Goal: Transaction & Acquisition: Purchase product/service

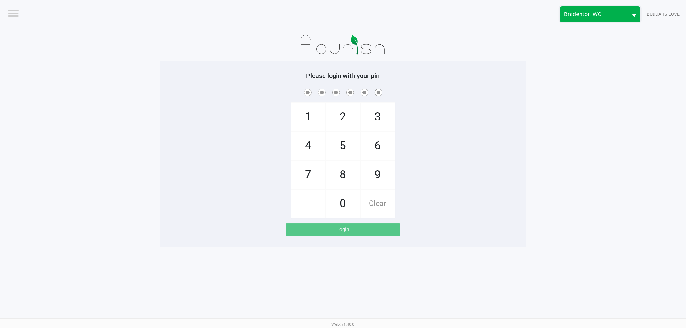
click at [606, 8] on span "Bradenton WC" at bounding box center [594, 14] width 68 height 15
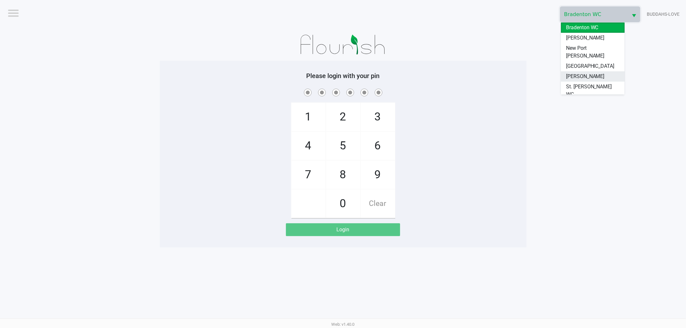
click at [571, 73] on span "[PERSON_NAME]" at bounding box center [585, 77] width 39 height 8
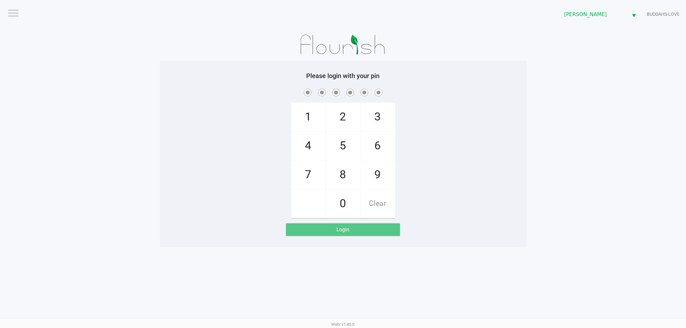
click at [479, 189] on div "1 4 7 2 5 8 0 3 6 9 Clear" at bounding box center [343, 152] width 367 height 131
checkbox input "true"
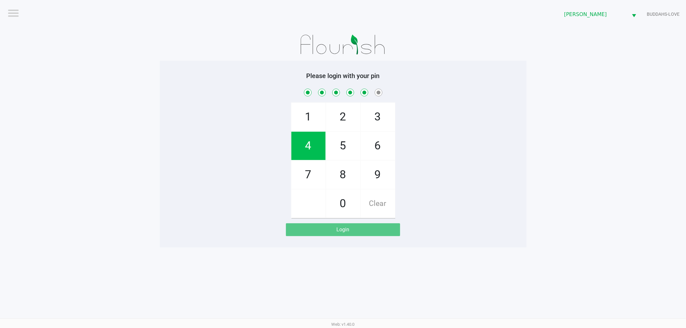
checkbox input "true"
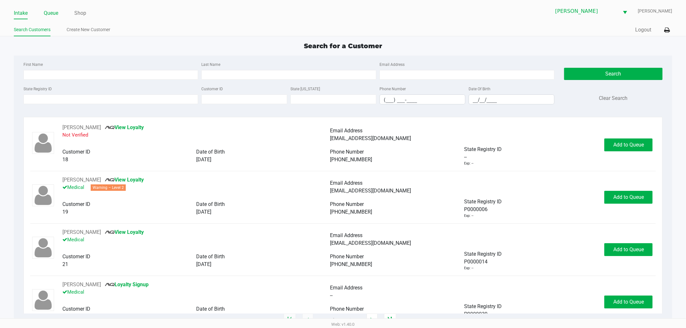
click at [51, 12] on link "Queue" at bounding box center [51, 13] width 14 height 9
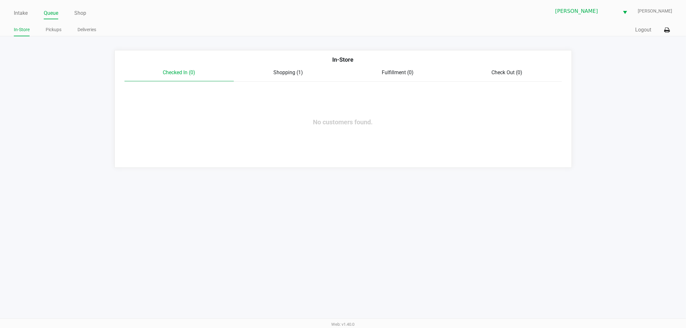
click at [291, 71] on span "Shopping (1)" at bounding box center [289, 72] width 30 height 6
click at [50, 33] on link "Pickups" at bounding box center [54, 30] width 16 height 8
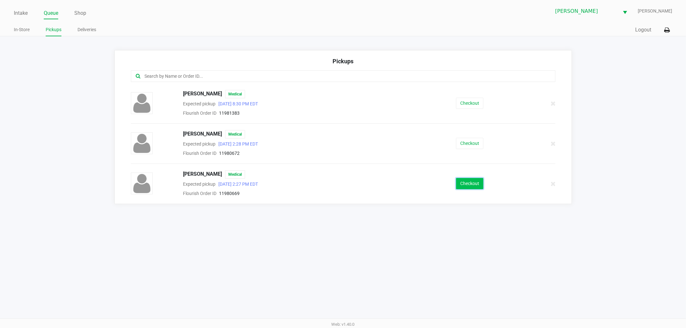
click at [481, 181] on button "Checkout" at bounding box center [469, 183] width 27 height 11
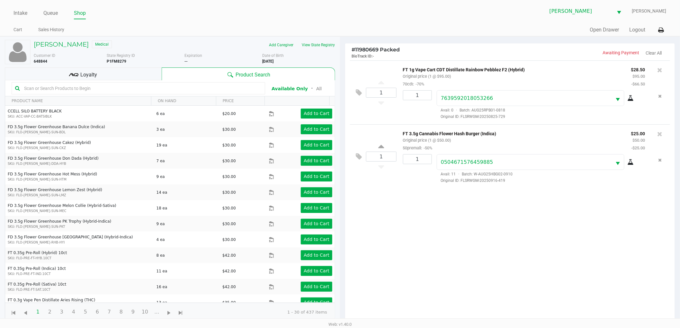
click at [112, 71] on div "Loyalty" at bounding box center [83, 74] width 157 height 13
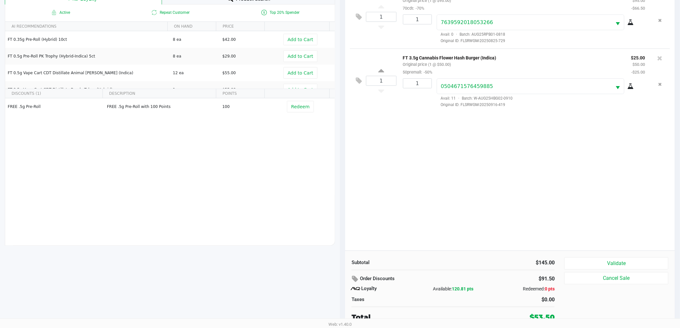
scroll to position [78, 0]
click at [488, 276] on div "Order Discounts" at bounding box center [418, 278] width 142 height 12
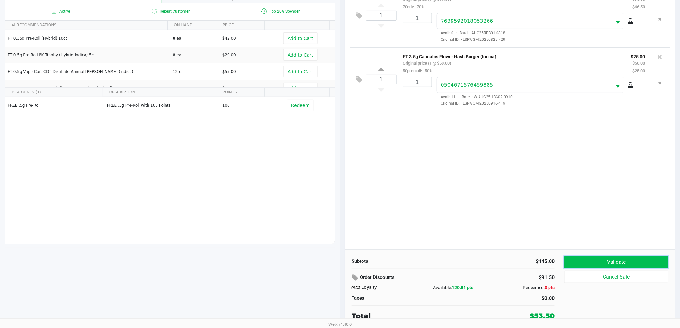
click at [583, 260] on button "Validate" at bounding box center [617, 262] width 104 height 12
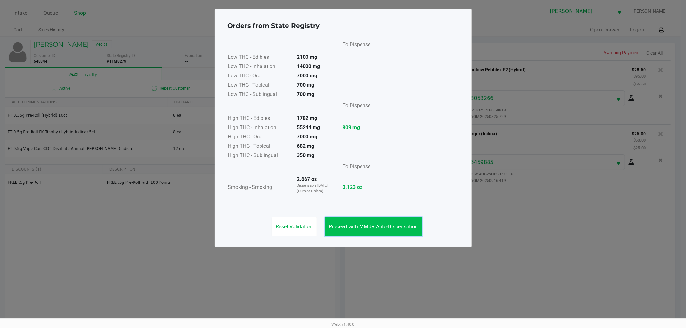
click at [365, 226] on span "Proceed with MMUR Auto-Dispensation" at bounding box center [373, 227] width 89 height 6
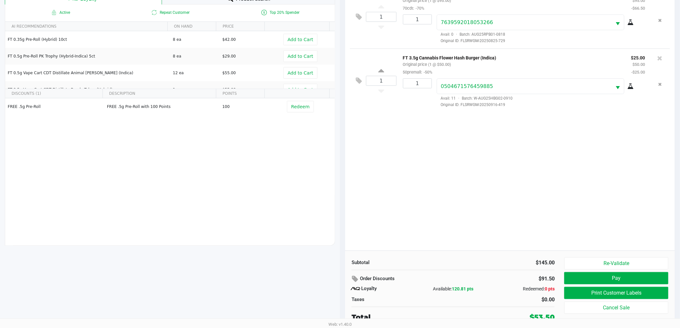
scroll to position [78, 0]
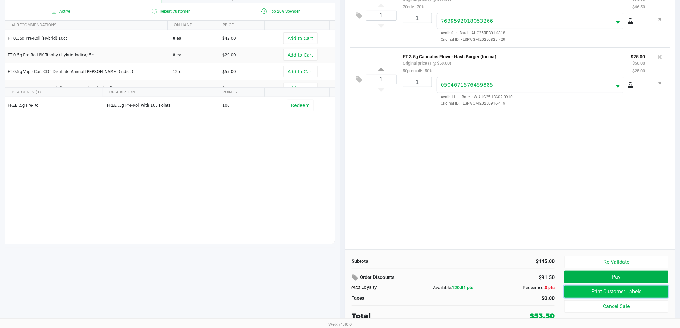
click at [594, 295] on button "Print Customer Labels" at bounding box center [617, 292] width 104 height 12
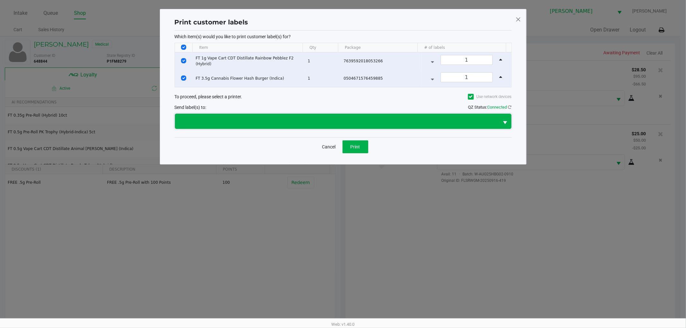
click at [398, 123] on span at bounding box center [337, 122] width 316 height 8
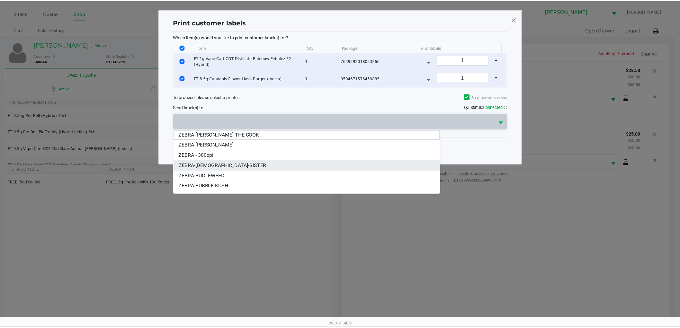
scroll to position [8, 0]
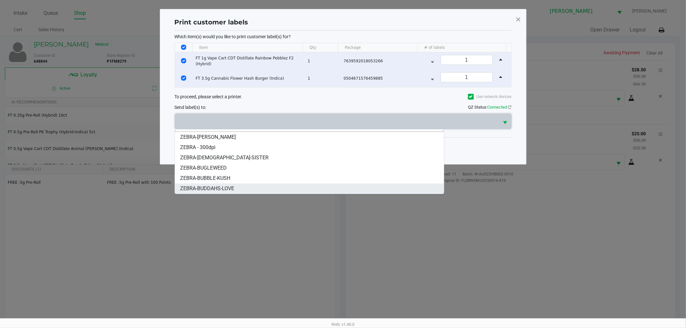
click at [218, 191] on span "ZEBRA-BUDDAHS-LOVE" at bounding box center [207, 189] width 54 height 8
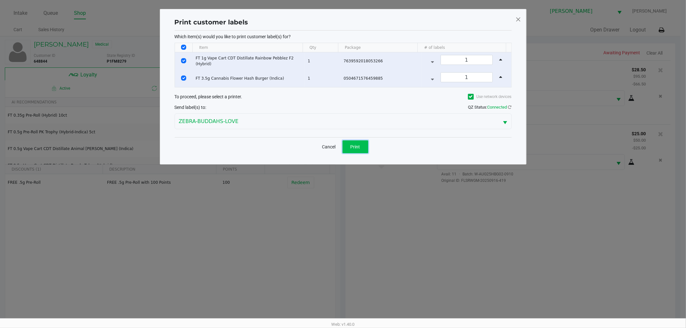
click at [346, 147] on button "Print" at bounding box center [356, 147] width 26 height 13
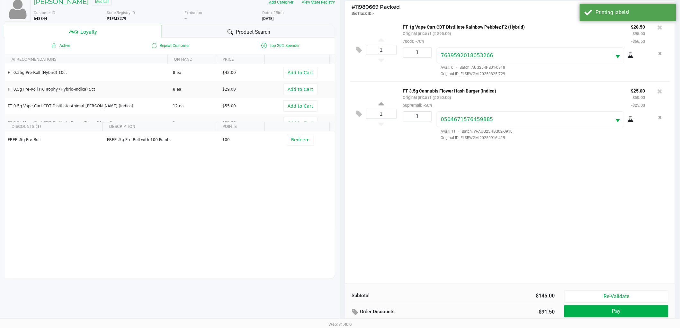
scroll to position [78, 0]
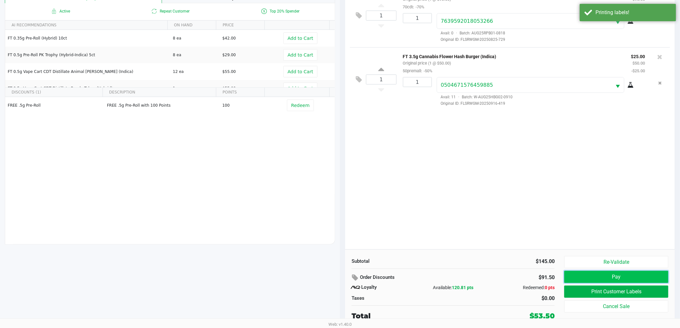
click at [577, 275] on button "Pay" at bounding box center [617, 277] width 104 height 12
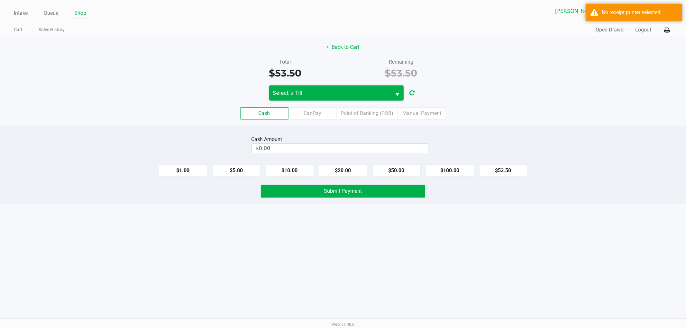
click at [307, 96] on span "Select a Till" at bounding box center [330, 93] width 114 height 8
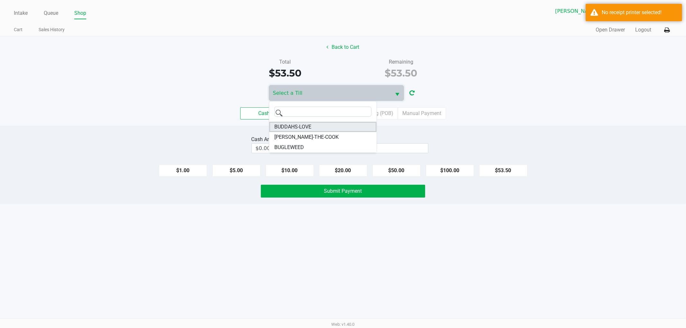
click at [305, 127] on span "BUDDAHS-LOVE" at bounding box center [292, 127] width 37 height 8
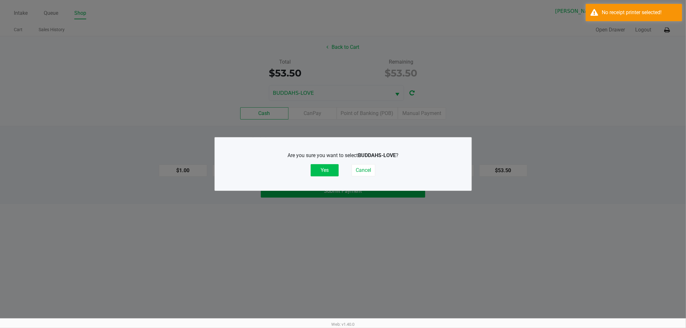
click at [329, 168] on button "Yes" at bounding box center [325, 170] width 28 height 12
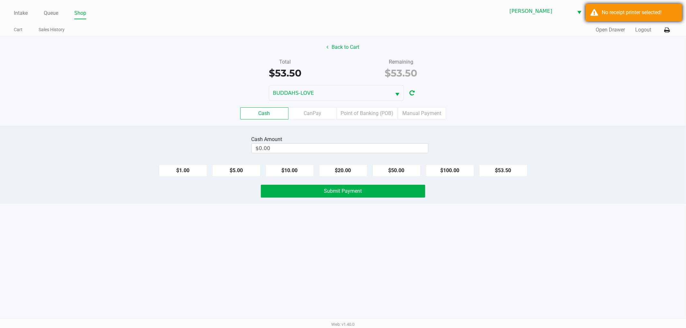
click at [662, 18] on div "No receipt printer selected!" at bounding box center [634, 12] width 96 height 17
click at [667, 28] on icon at bounding box center [666, 30] width 5 height 5
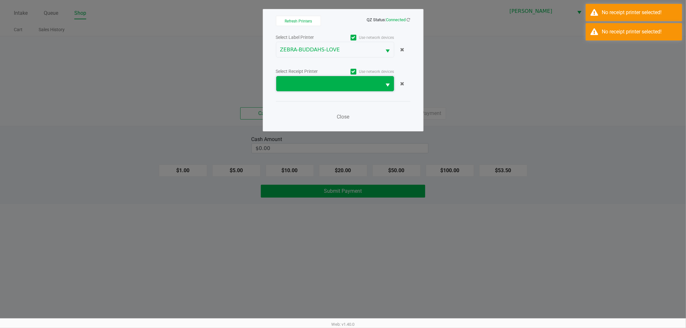
click at [346, 85] on span at bounding box center [329, 84] width 98 height 8
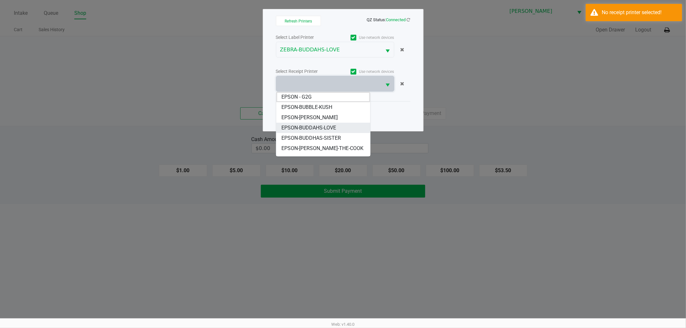
click at [321, 126] on span "EPSON-BUDDAHS-LOVE" at bounding box center [308, 128] width 55 height 8
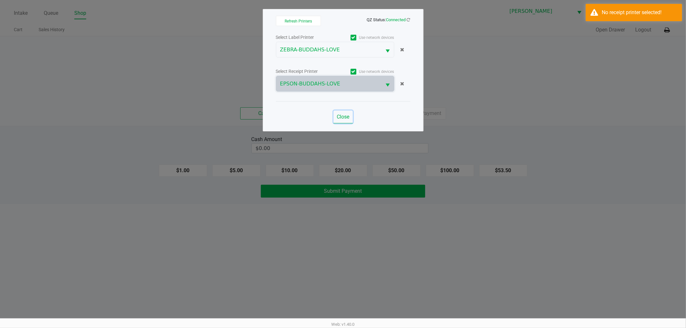
click at [336, 115] on button "Close" at bounding box center [342, 117] width 19 height 13
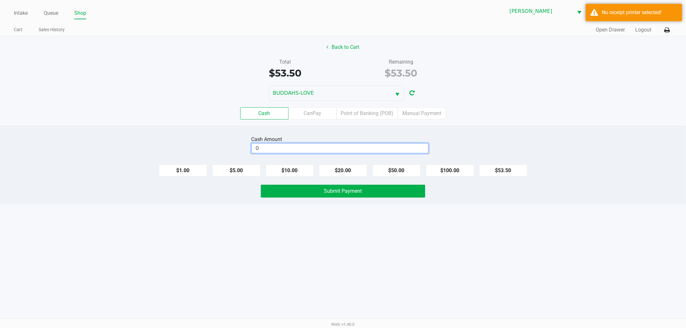
click at [314, 149] on input "0" at bounding box center [340, 148] width 176 height 9
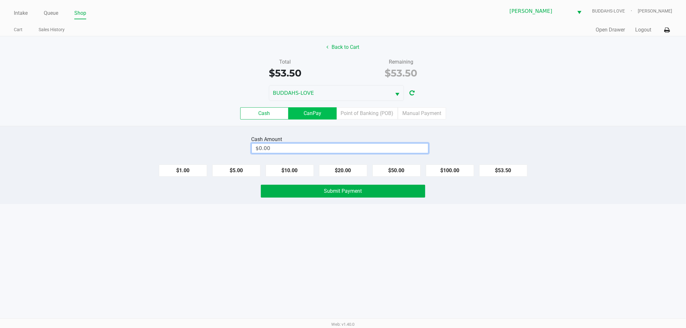
click at [330, 113] on label "CanPay" at bounding box center [312, 113] width 48 height 12
click at [0, 0] on 2 "CanPay" at bounding box center [0, 0] width 0 height 0
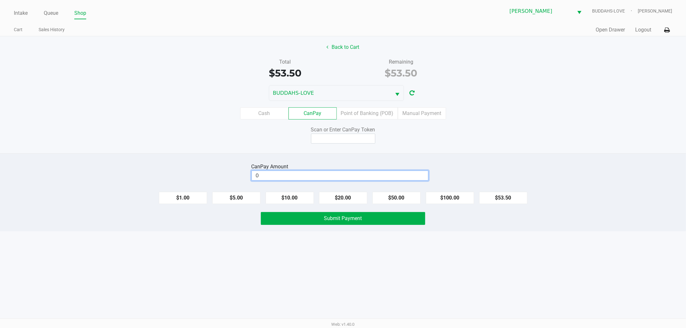
click at [293, 177] on input "0" at bounding box center [340, 175] width 176 height 9
type input "$13.50"
click at [317, 138] on input at bounding box center [343, 139] width 64 height 10
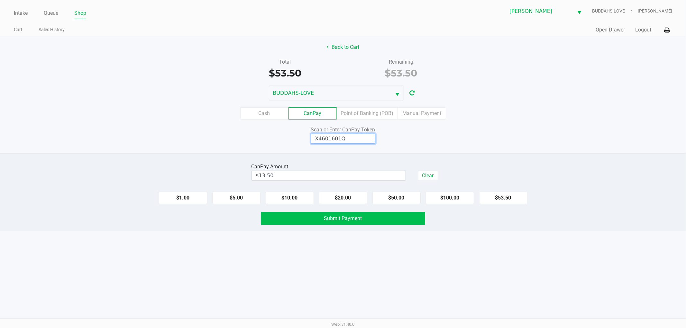
type input "X4601601Q"
click at [323, 223] on button "Submit Payment" at bounding box center [343, 218] width 164 height 13
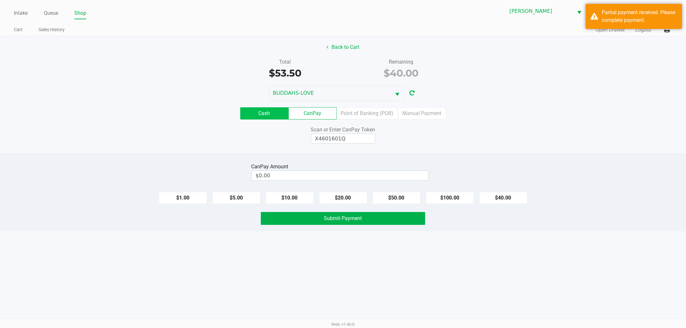
click at [264, 117] on label "Cash" at bounding box center [264, 113] width 48 height 12
click at [0, 0] on 0 "Cash" at bounding box center [0, 0] width 0 height 0
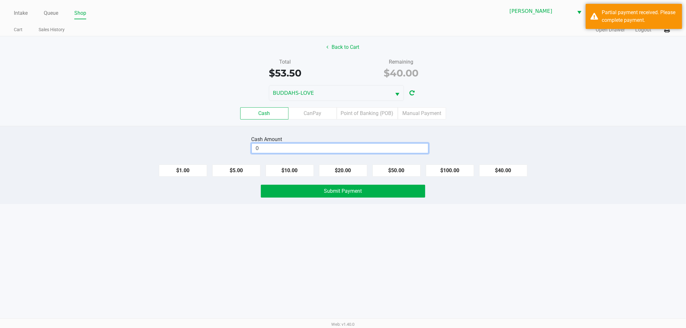
click at [301, 149] on input "0" at bounding box center [340, 148] width 176 height 9
type input "$40.00"
click at [346, 277] on div "Intake Queue Shop [PERSON_NAME] BUDDAHS-LOVE [PERSON_NAME] Cart Sales History Q…" at bounding box center [343, 164] width 686 height 328
click at [353, 196] on button "Submit Payment" at bounding box center [343, 191] width 164 height 13
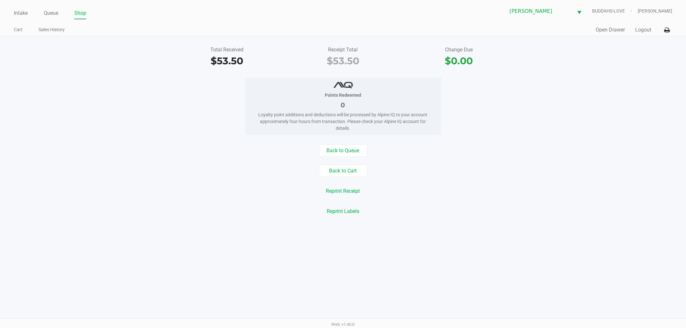
click at [409, 184] on div "Back to Queue Back to Cart Reprint Receipt Reprint Labels" at bounding box center [343, 181] width 696 height 73
click at [644, 30] on button "Logout" at bounding box center [643, 30] width 16 height 8
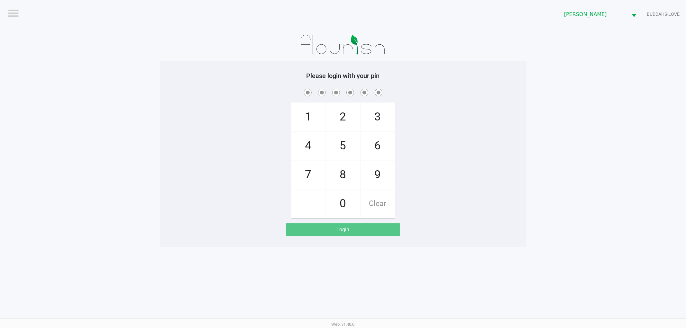
click at [546, 171] on app-pos-login-wrapper "Logout [PERSON_NAME] BUDDAHS-LOVE Please login with your pin 1 4 7 2 5 8 0 3 6 …" at bounding box center [343, 124] width 686 height 248
